Goal: Information Seeking & Learning: Learn about a topic

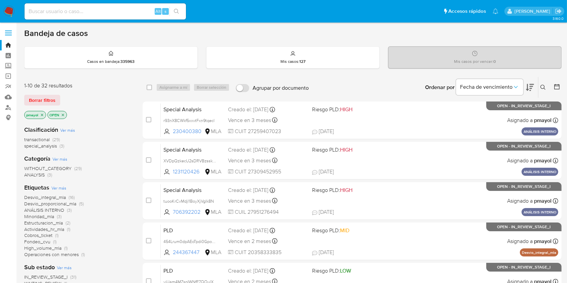
click at [80, 6] on div "Alt s" at bounding box center [105, 11] width 161 height 16
click at [83, 9] on input at bounding box center [105, 11] width 161 height 9
paste input "yx2z9otQIr4JmydjlQxveiBZ"
type input "yx2z9otQIr4JmydjlQxveiBZ"
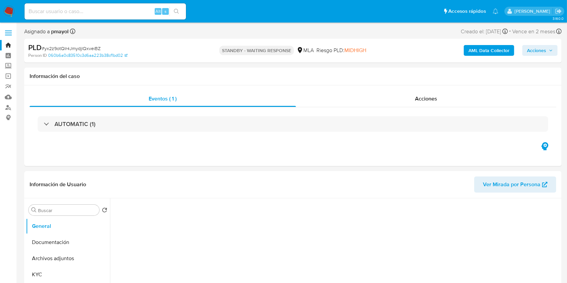
select select "10"
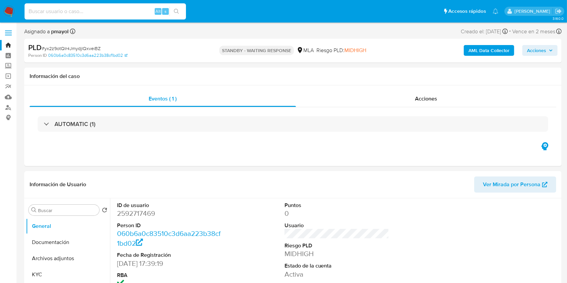
click at [119, 14] on input at bounding box center [105, 11] width 161 height 9
paste input "yx2z9otQIr4JmydjlQxveiBZ"
type input "yx2z9otQIr4JmydjlQxveiBZ"
click at [174, 10] on icon "search-icon" at bounding box center [176, 11] width 5 height 5
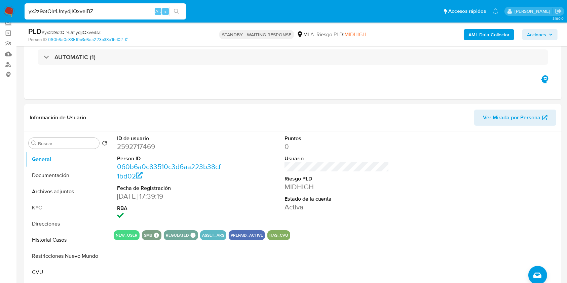
scroll to position [46, 0]
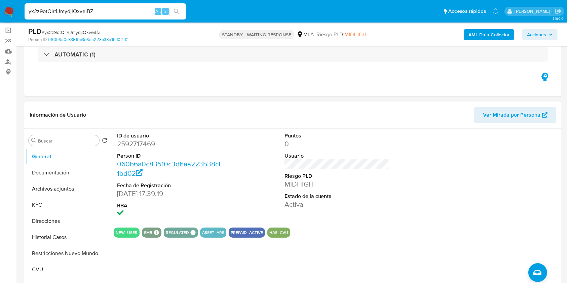
click at [138, 140] on dd "2592717469" at bounding box center [169, 143] width 105 height 9
copy dd "2592717469"
click at [62, 242] on button "Historial Casos" at bounding box center [65, 237] width 79 height 16
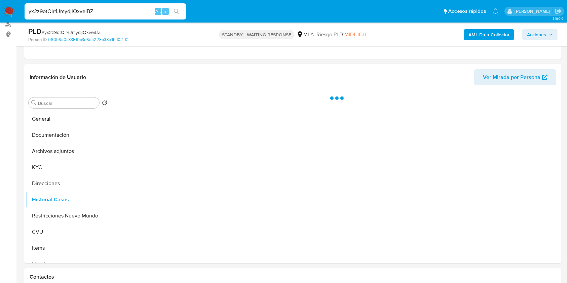
scroll to position [85, 0]
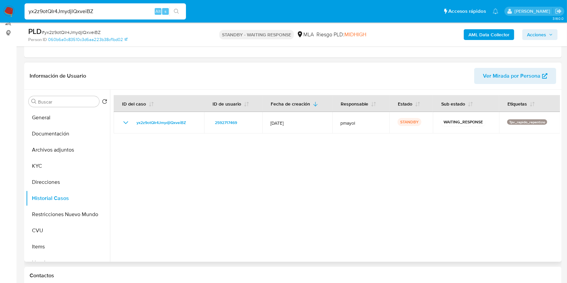
click at [512, 79] on span "Ver Mirada por Persona" at bounding box center [511, 76] width 57 height 16
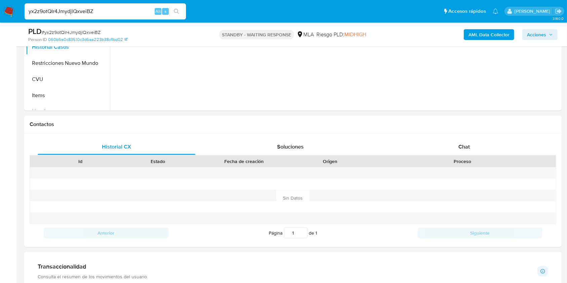
scroll to position [269, 0]
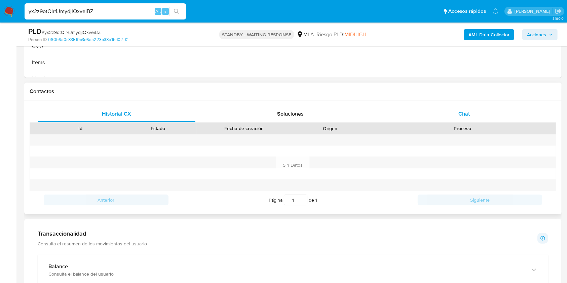
click at [460, 106] on div "Chat" at bounding box center [464, 114] width 158 height 16
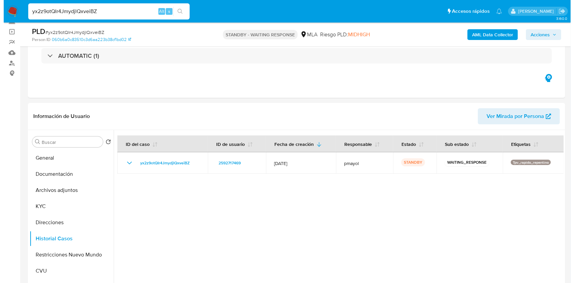
scroll to position [43, 0]
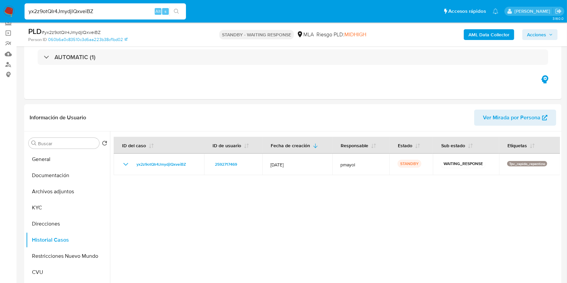
click at [478, 34] on b "AML Data Collector" at bounding box center [488, 34] width 41 height 11
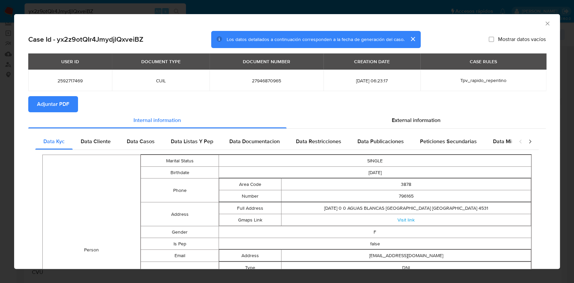
click at [50, 102] on span "Adjuntar PDF" at bounding box center [53, 104] width 32 height 15
click at [410, 119] on span "External information" at bounding box center [416, 122] width 49 height 8
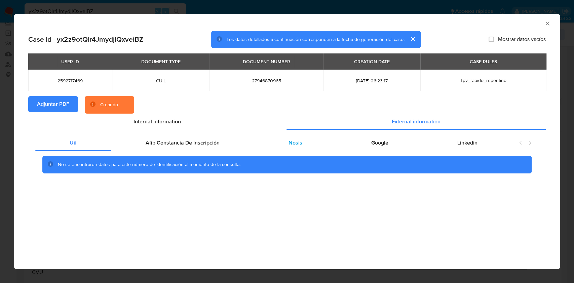
click at [300, 143] on span "Nosis" at bounding box center [295, 143] width 14 height 8
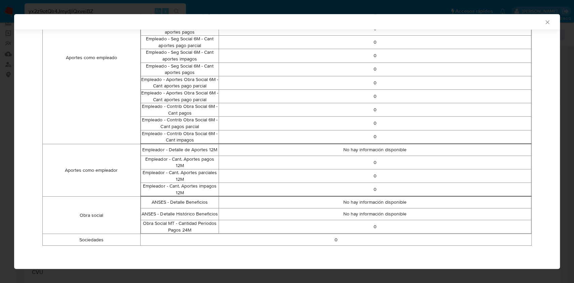
scroll to position [349, 0]
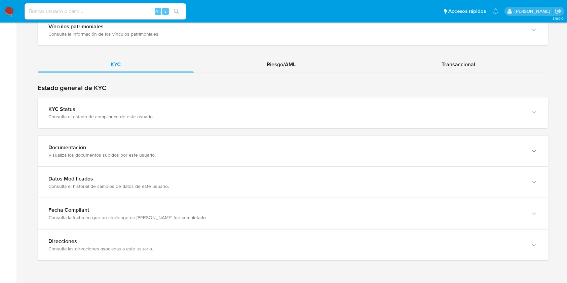
scroll to position [613, 0]
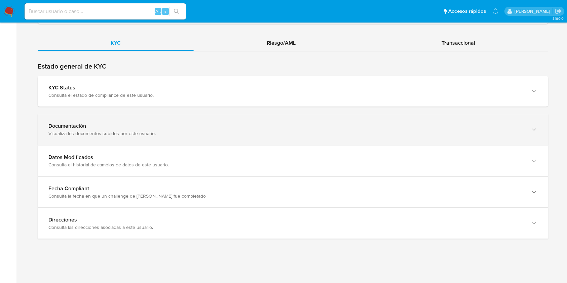
click at [533, 133] on div "button" at bounding box center [533, 130] width 8 height 14
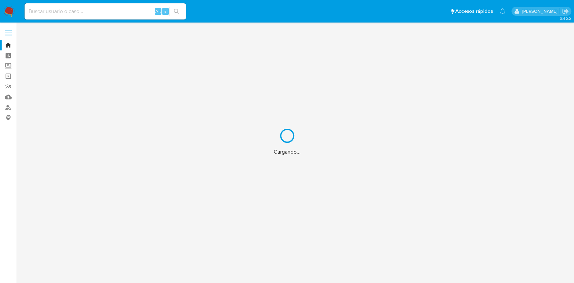
click at [101, 13] on div "Cargando..." at bounding box center [287, 141] width 574 height 283
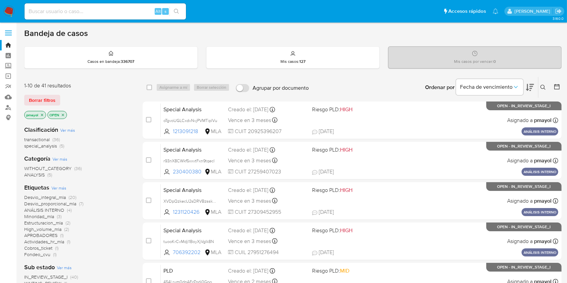
click at [101, 13] on input at bounding box center [105, 11] width 161 height 9
paste input "jCEHYhpyMSixzGxNmvjHNhso"
type input "jCEHYhpyMSixzGxNmvjHNhso"
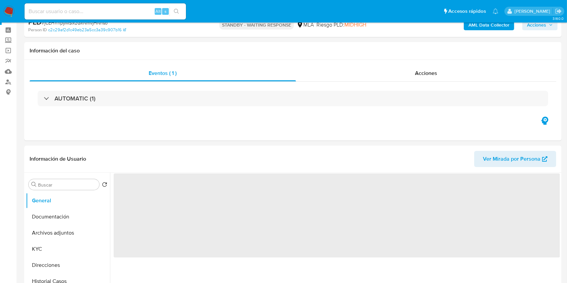
select select "10"
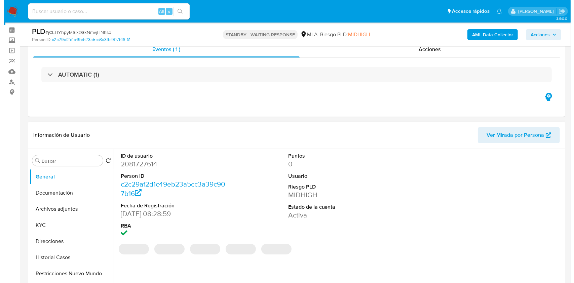
scroll to position [38, 0]
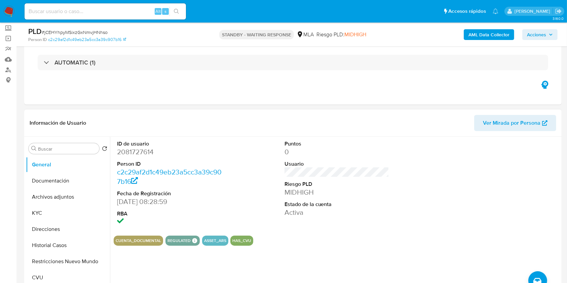
click at [132, 154] on dd "2081727614" at bounding box center [169, 151] width 105 height 9
copy dd "2081727614"
click at [48, 242] on button "Historial Casos" at bounding box center [65, 245] width 79 height 16
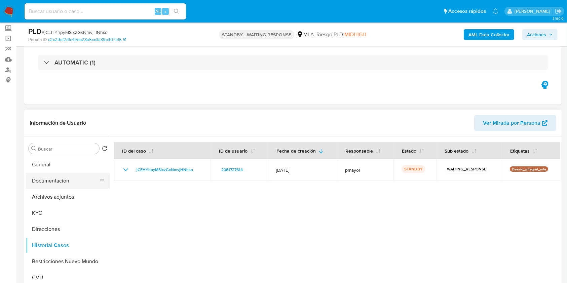
click at [60, 177] on button "Documentación" at bounding box center [65, 181] width 79 height 16
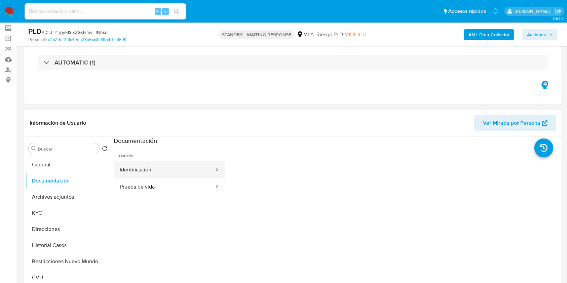
click at [164, 168] on button "Identificación" at bounding box center [164, 169] width 101 height 17
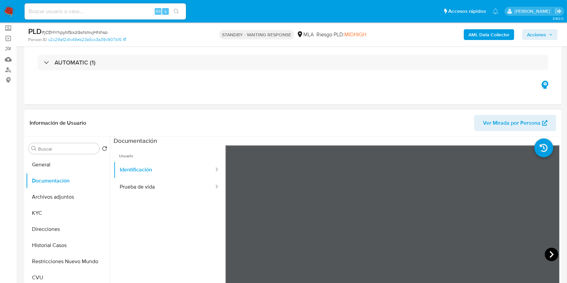
click at [551, 254] on icon at bounding box center [551, 254] width 13 height 13
click at [51, 232] on button "Direcciones" at bounding box center [65, 229] width 79 height 16
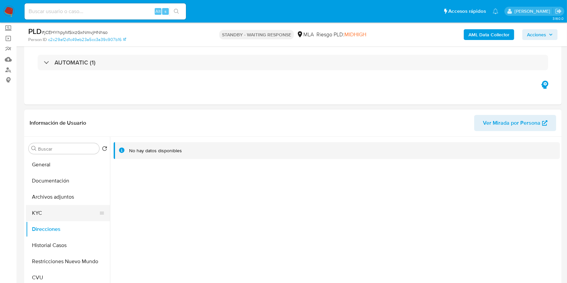
click at [72, 208] on button "KYC" at bounding box center [65, 213] width 79 height 16
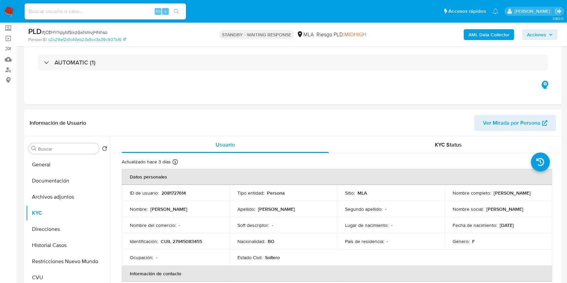
click at [477, 30] on b "AML Data Collector" at bounding box center [488, 34] width 41 height 11
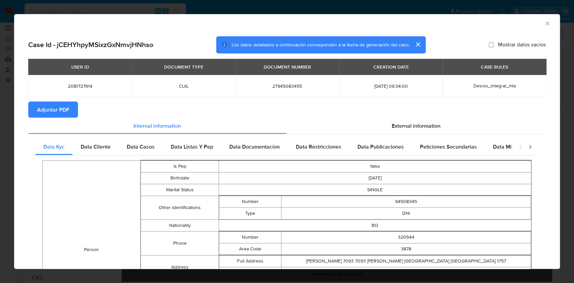
click at [67, 112] on span "Adjuntar PDF" at bounding box center [53, 109] width 32 height 15
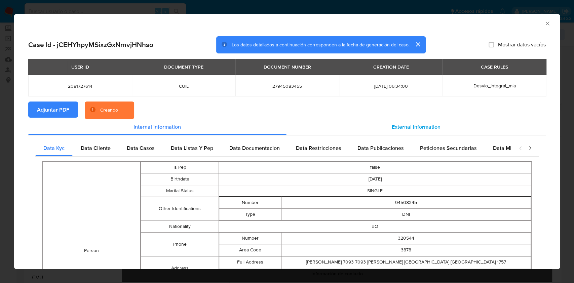
click at [414, 126] on span "External information" at bounding box center [416, 127] width 49 height 8
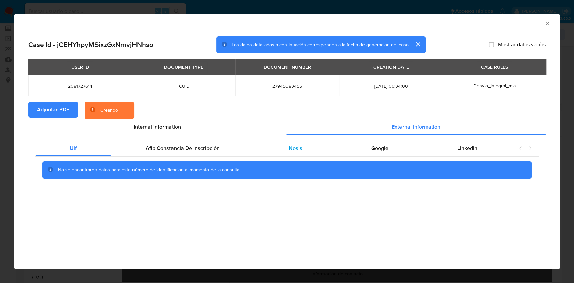
click at [317, 143] on div "Nosis" at bounding box center [295, 148] width 83 height 16
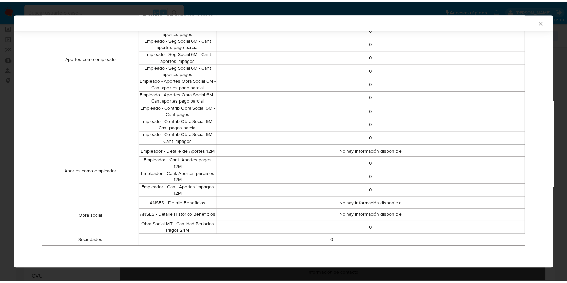
scroll to position [366, 0]
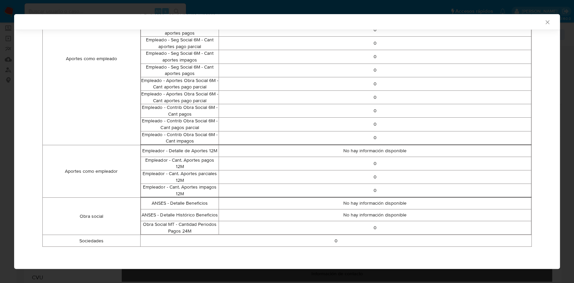
click at [545, 23] on icon "Cerrar ventana" at bounding box center [547, 22] width 4 height 4
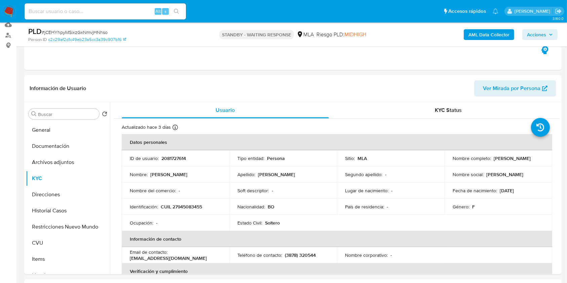
scroll to position [70, 0]
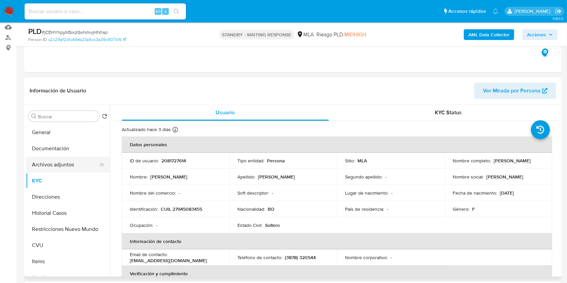
click at [63, 159] on button "Archivos adjuntos" at bounding box center [65, 165] width 79 height 16
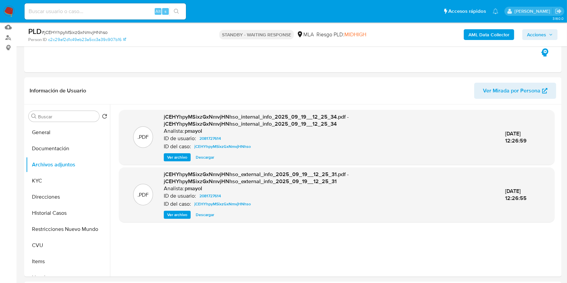
click at [107, 5] on div "Alt s" at bounding box center [105, 11] width 161 height 16
click at [110, 9] on input at bounding box center [105, 11] width 161 height 9
paste input "Rayv5TooFKdSusXVtK3a4yPK"
type input "Rayv5TooFKdSusXVtK3a4yPK"
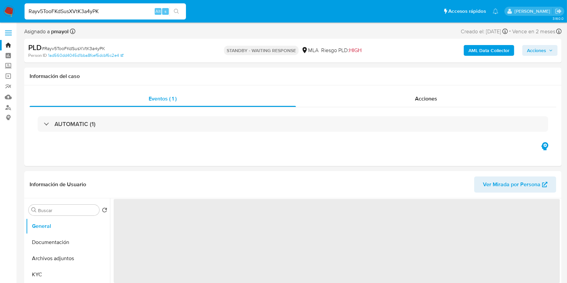
select select "10"
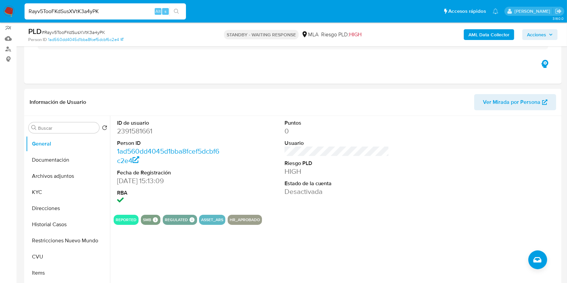
scroll to position [60, 0]
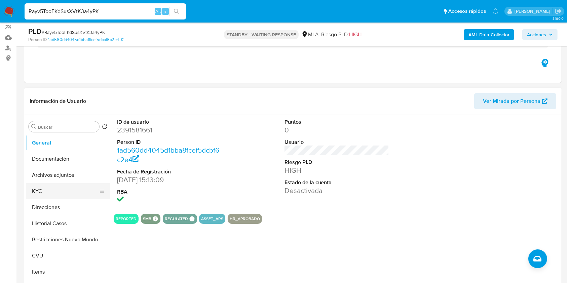
click at [45, 188] on button "KYC" at bounding box center [65, 191] width 79 height 16
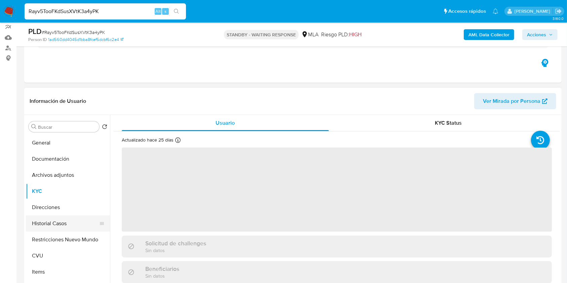
click at [53, 218] on button "Historial Casos" at bounding box center [65, 224] width 79 height 16
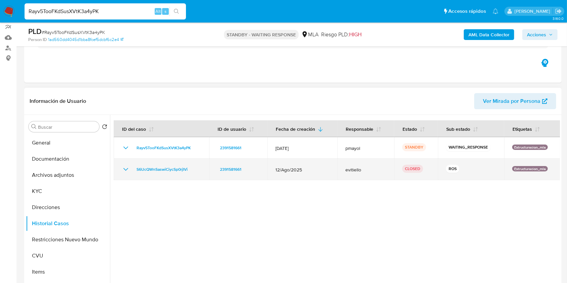
drag, startPoint x: 305, startPoint y: 168, endPoint x: 264, endPoint y: 164, distance: 41.2
click at [264, 164] on tr "S6UcQWnSaswiCiycSp0rjIVi 2391581661 [DATE] evitiello CLOSED ROS Estructuracion_…" at bounding box center [337, 170] width 446 height 22
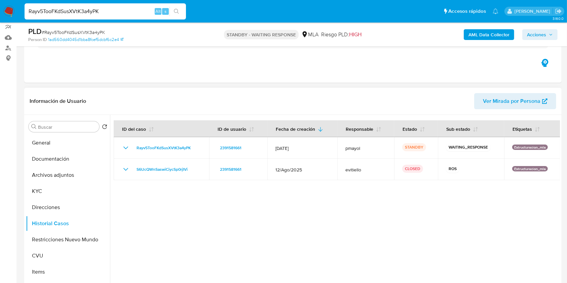
click at [330, 194] on div at bounding box center [335, 201] width 450 height 172
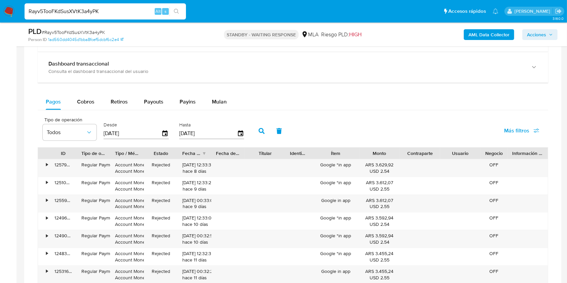
scroll to position [478, 0]
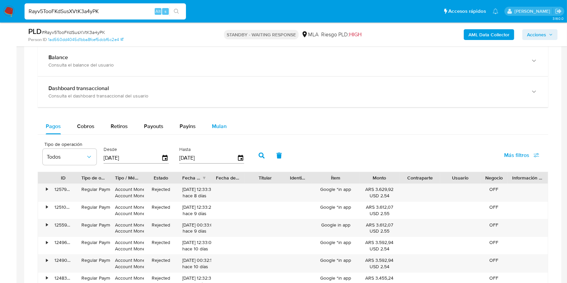
click at [227, 123] on button "Mulan" at bounding box center [219, 126] width 31 height 16
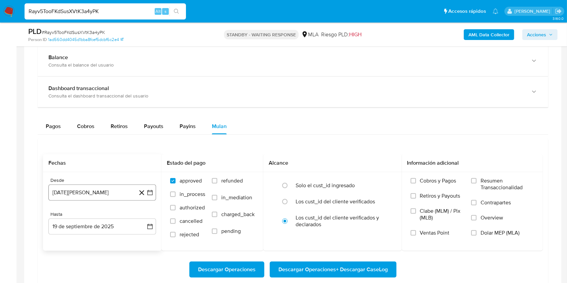
click at [100, 192] on button "[DATE][PERSON_NAME]" at bounding box center [102, 193] width 108 height 16
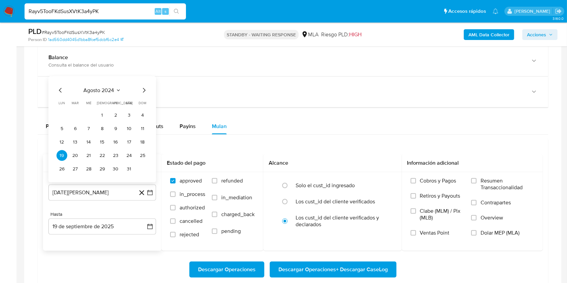
click at [62, 90] on icon "Mes anterior" at bounding box center [60, 90] width 8 height 8
click at [62, 114] on button "1" at bounding box center [61, 115] width 11 height 11
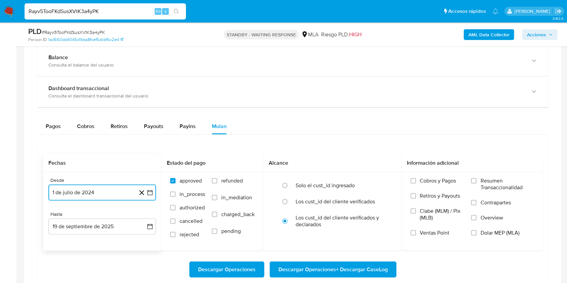
click at [98, 192] on button "1 de julio de 2024" at bounding box center [102, 193] width 108 height 16
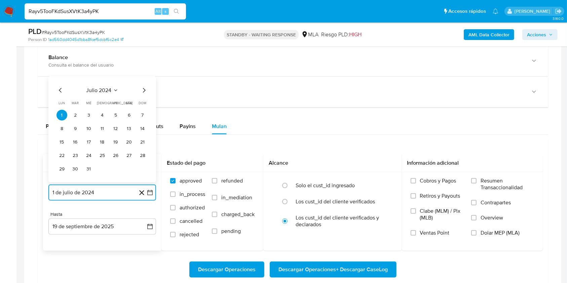
click at [108, 92] on span "julio 2024" at bounding box center [98, 90] width 25 height 7
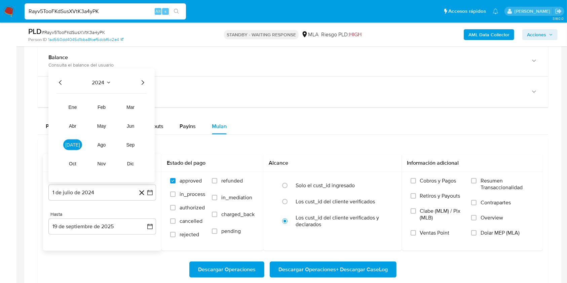
click at [143, 82] on icon "Año siguiente" at bounding box center [143, 83] width 8 height 8
click at [101, 144] on span "ago" at bounding box center [101, 144] width 8 height 5
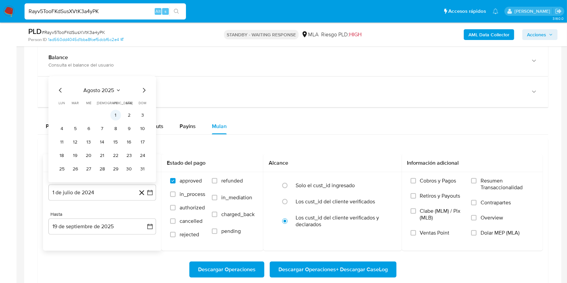
click at [115, 111] on button "1" at bounding box center [115, 115] width 11 height 11
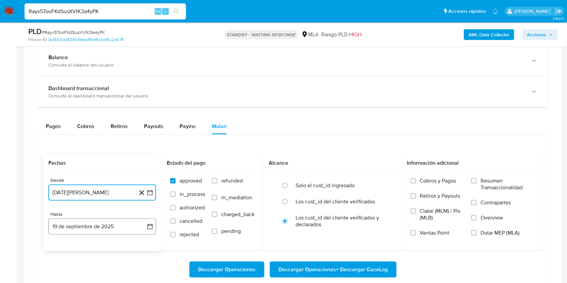
click at [116, 227] on button "19 de septiembre de 2025" at bounding box center [102, 227] width 108 height 16
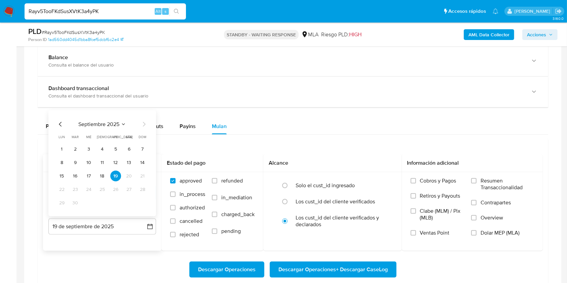
click at [61, 122] on icon "Mes anterior" at bounding box center [60, 124] width 8 height 8
click at [146, 203] on button "31" at bounding box center [142, 203] width 11 height 11
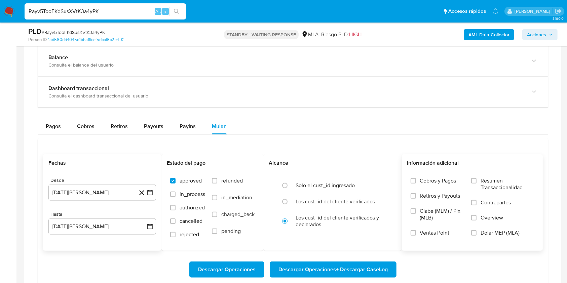
click at [507, 235] on span "Dolar MEP (MLA)" at bounding box center [499, 233] width 39 height 7
click at [476, 235] on input "Dolar MEP (MLA)" at bounding box center [473, 232] width 5 height 5
click at [357, 269] on span "Descargar Operaciones + Descargar CaseLog" at bounding box center [332, 269] width 109 height 15
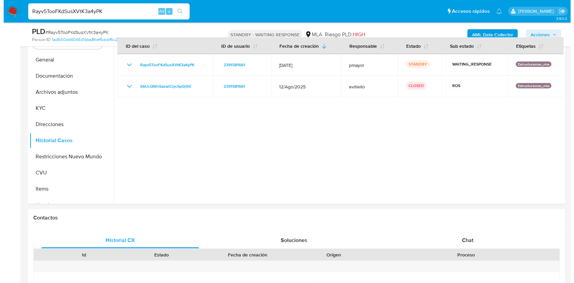
scroll to position [114, 0]
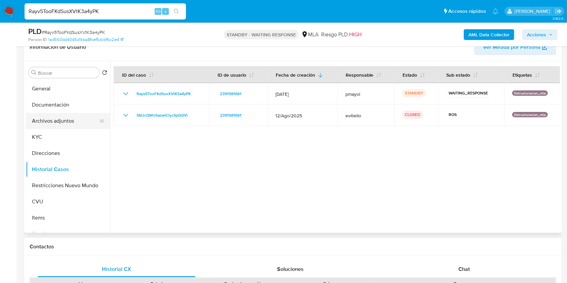
click at [67, 119] on button "Archivos adjuntos" at bounding box center [65, 121] width 79 height 16
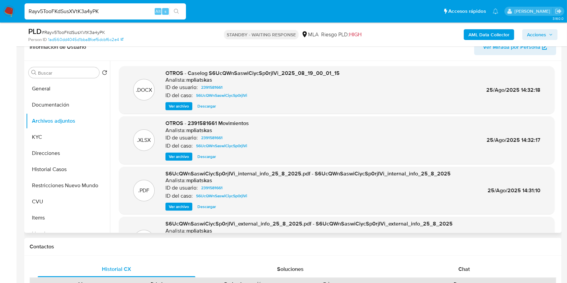
click at [175, 106] on span "Ver archivo" at bounding box center [179, 106] width 20 height 7
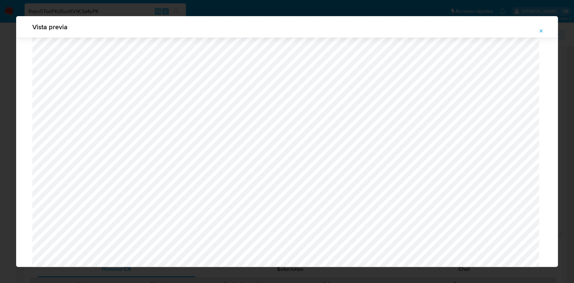
scroll to position [613, 0]
click at [543, 31] on icon "Attachment preview" at bounding box center [540, 30] width 5 height 5
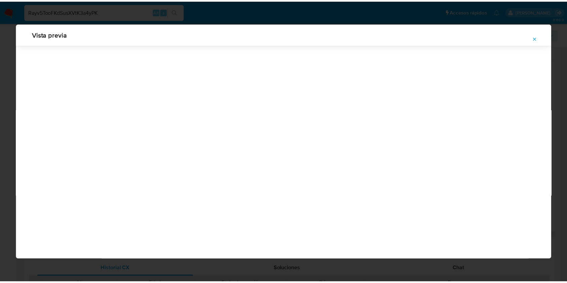
scroll to position [0, 0]
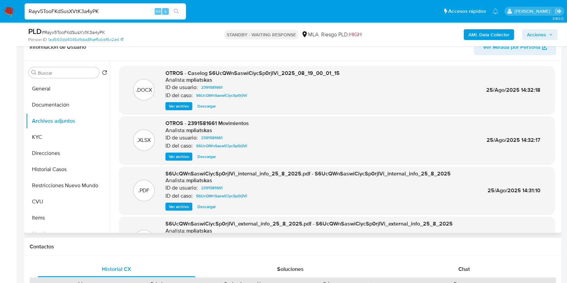
click at [132, 12] on input "Rayv5TooFKdSusXVtK3a4yPK" at bounding box center [105, 11] width 161 height 9
paste input "Desvio_proporcional_mla"
type input "Desvio_proporcional_mla"
